Goal: Browse casually: Explore the website without a specific task or goal

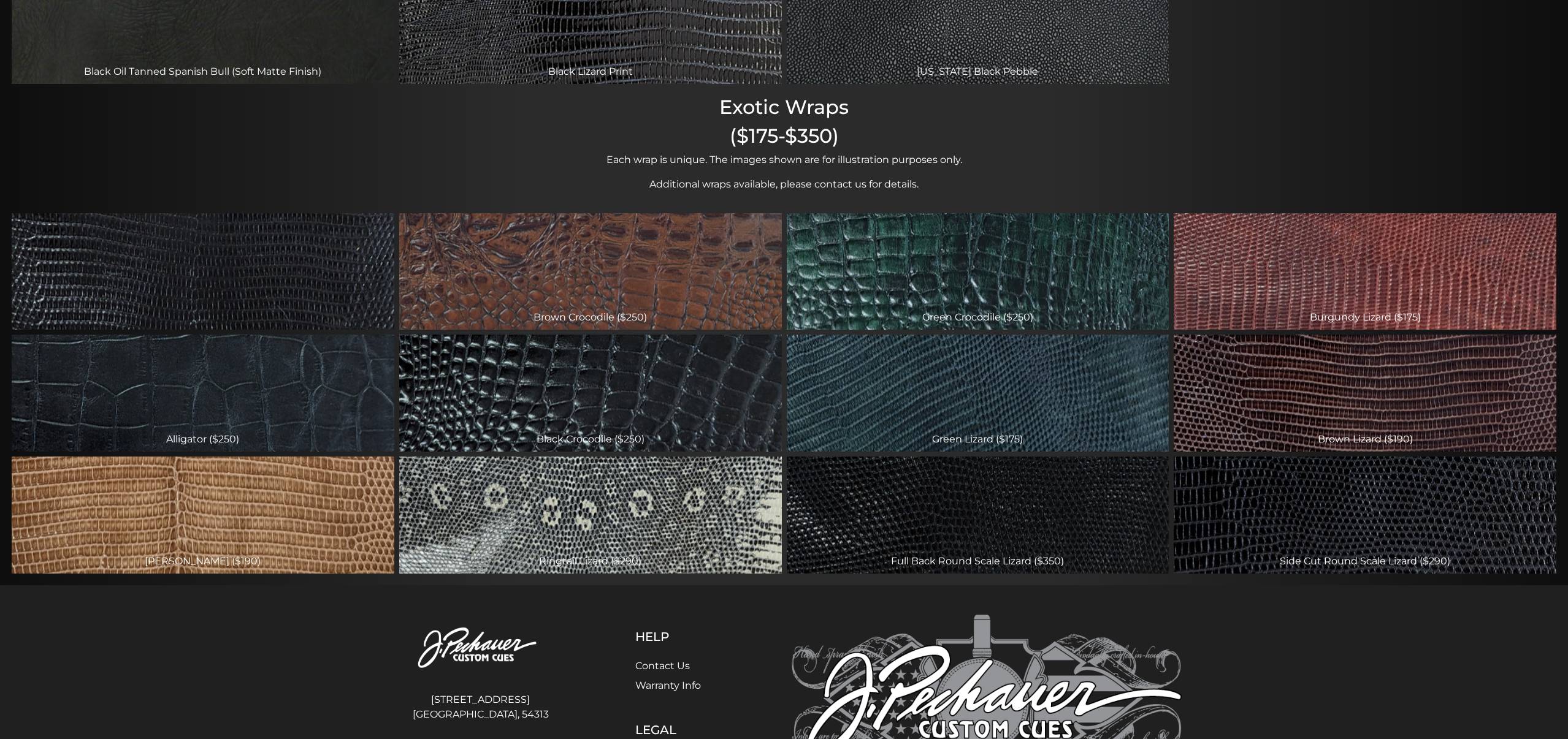
scroll to position [500, 0]
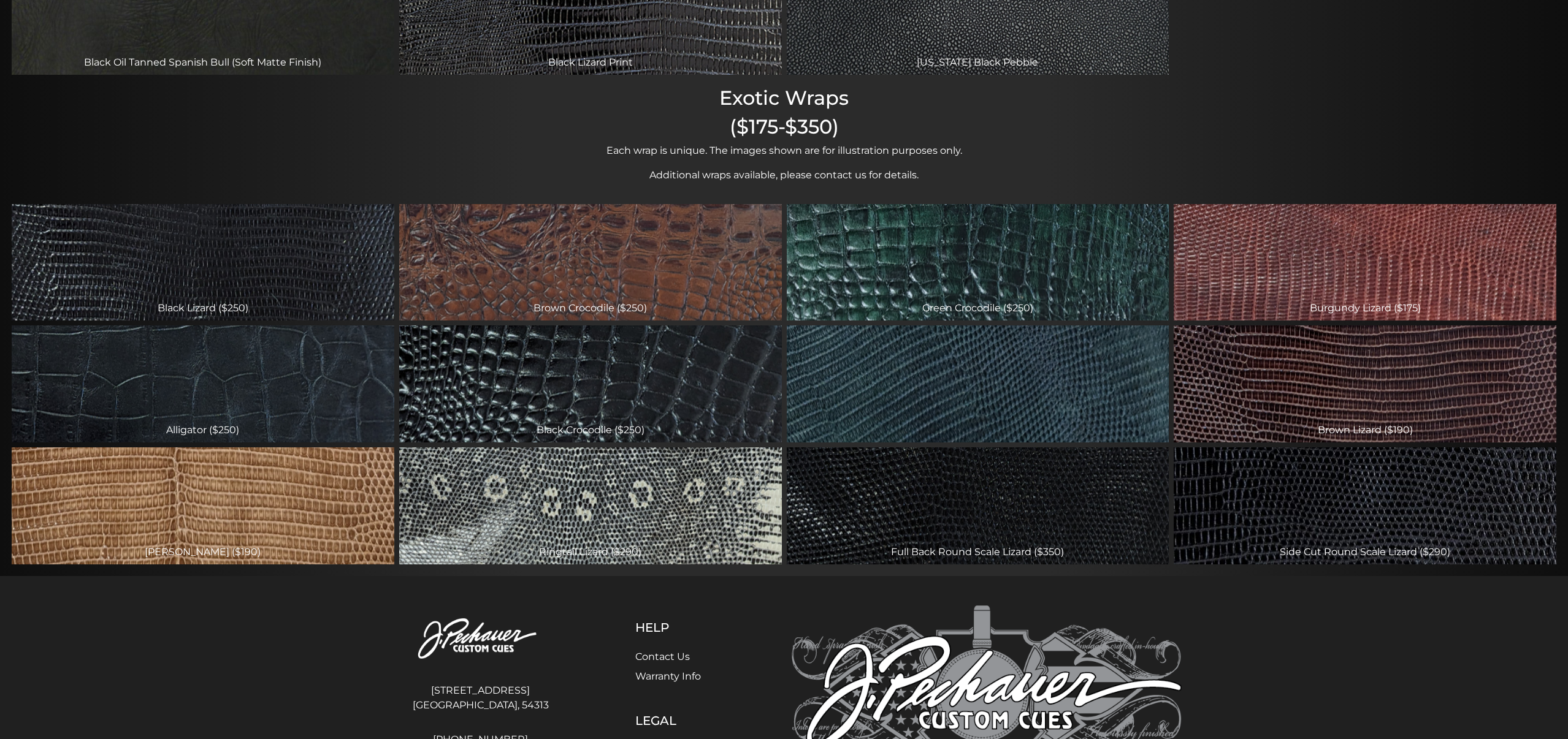
click at [876, 383] on div "Green Lizard ($175)" at bounding box center [978, 384] width 383 height 117
click at [985, 385] on div "Green Lizard ($175)" at bounding box center [978, 384] width 383 height 117
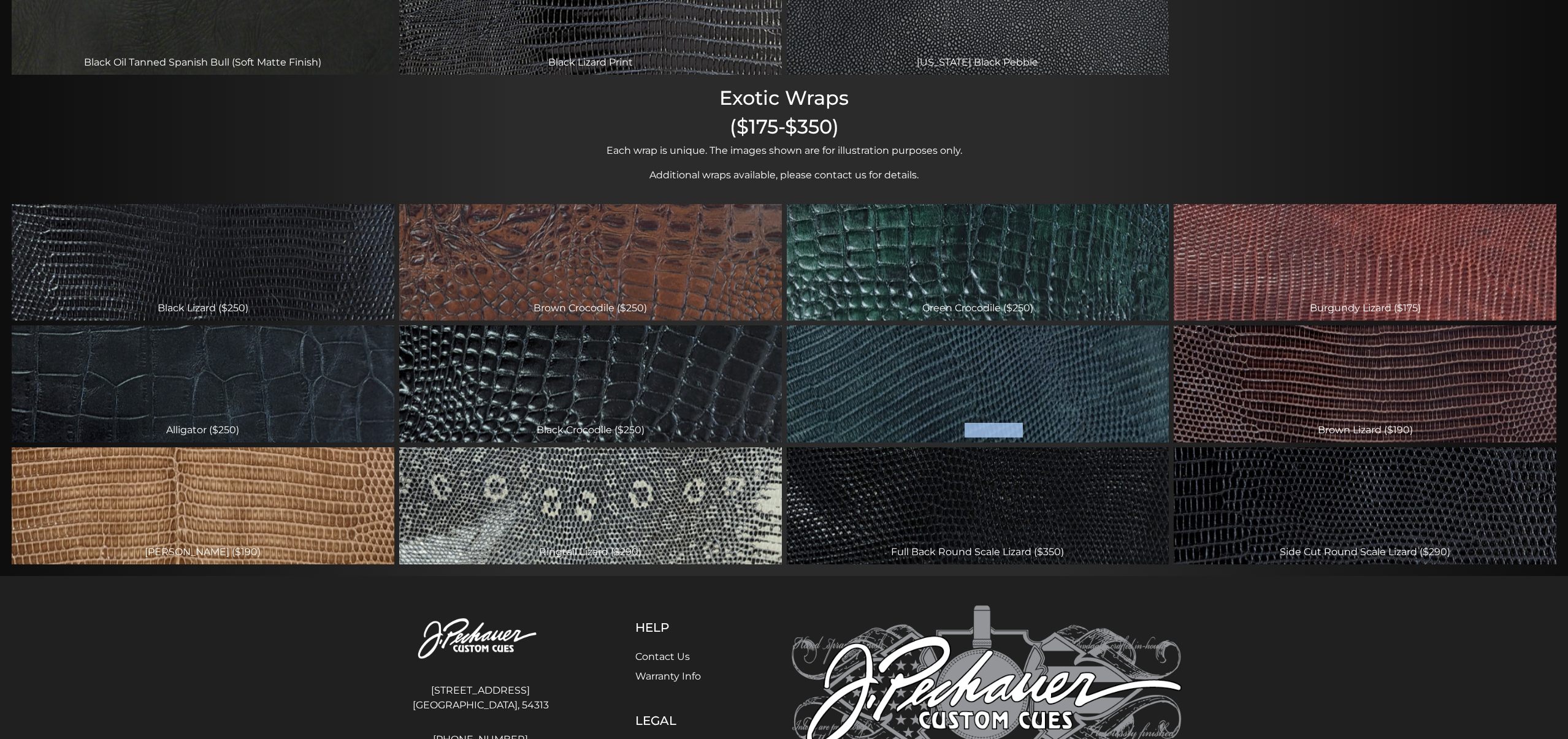
click at [971, 426] on div "Green Lizard ($175)" at bounding box center [978, 384] width 383 height 117
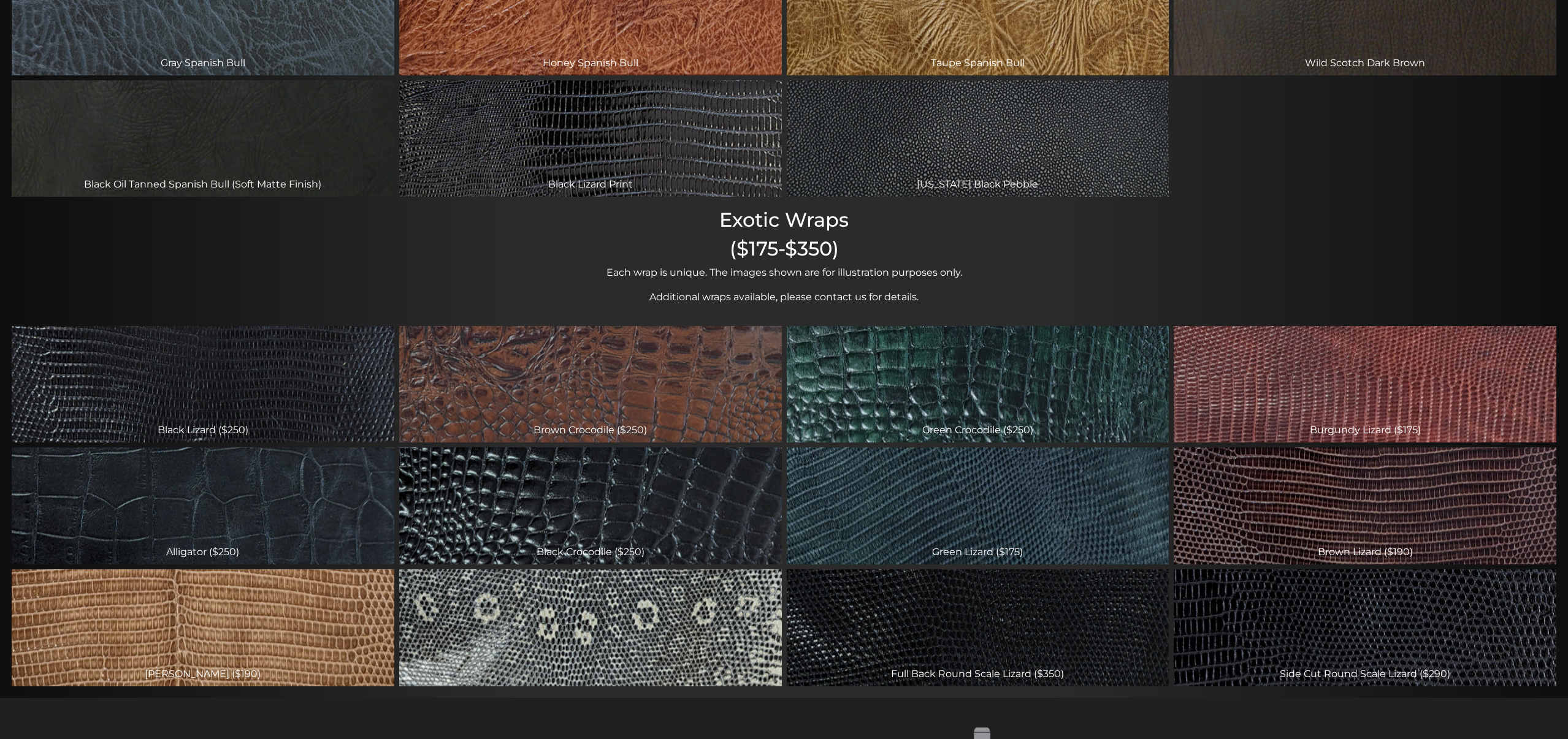
scroll to position [381, 0]
